Goal: Navigation & Orientation: Find specific page/section

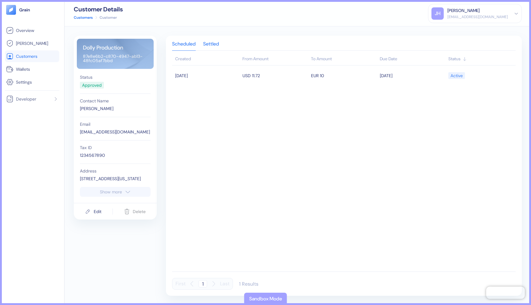
click at [212, 44] on div "Settled" at bounding box center [211, 46] width 16 height 9
click at [184, 43] on div "Scheduled" at bounding box center [184, 46] width 24 height 9
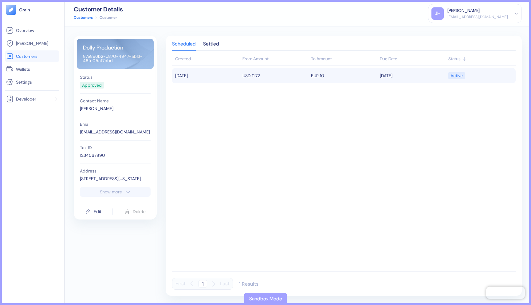
click at [252, 76] on td "USD 11.72" at bounding box center [275, 75] width 69 height 15
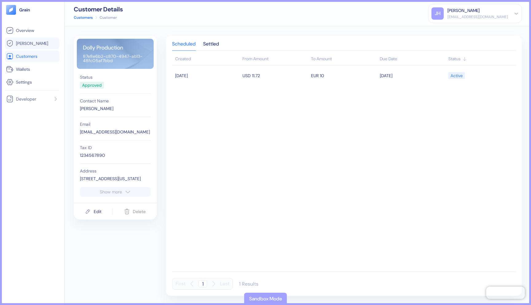
click at [44, 45] on link "[PERSON_NAME]" at bounding box center [32, 43] width 52 height 7
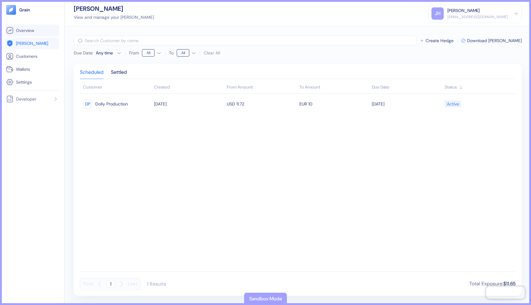
click at [23, 30] on span "Overview" at bounding box center [25, 30] width 18 height 6
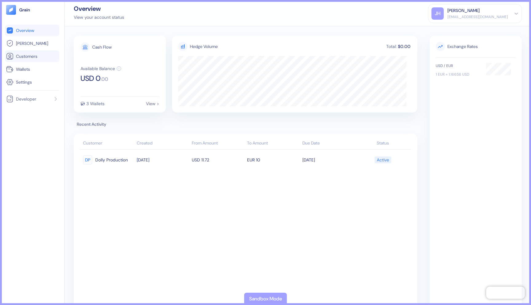
click at [23, 57] on span "Customers" at bounding box center [27, 56] width 22 height 6
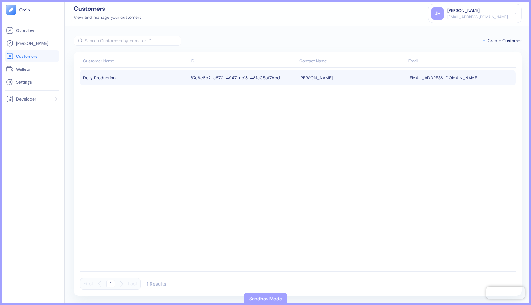
click at [108, 81] on div "Dolly Production" at bounding box center [135, 78] width 105 height 10
